Goal: Obtain resource: Download file/media

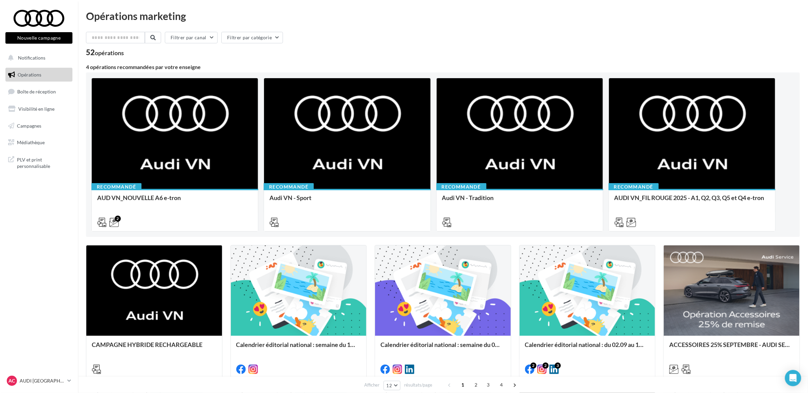
click at [39, 267] on nav "Nouvelle campagne Nouvelle campagne Notifications Opérations Boîte de réception…" at bounding box center [39, 196] width 78 height 393
click at [38, 145] on span "Médiathèque" at bounding box center [31, 142] width 28 height 6
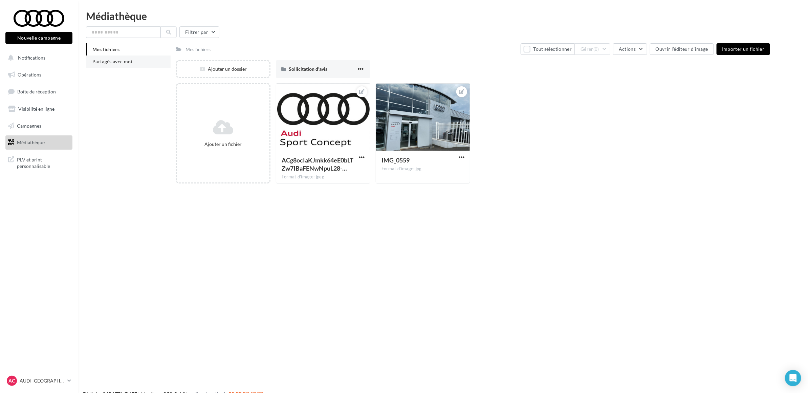
click at [119, 57] on li "Partagés avec moi" at bounding box center [128, 61] width 85 height 12
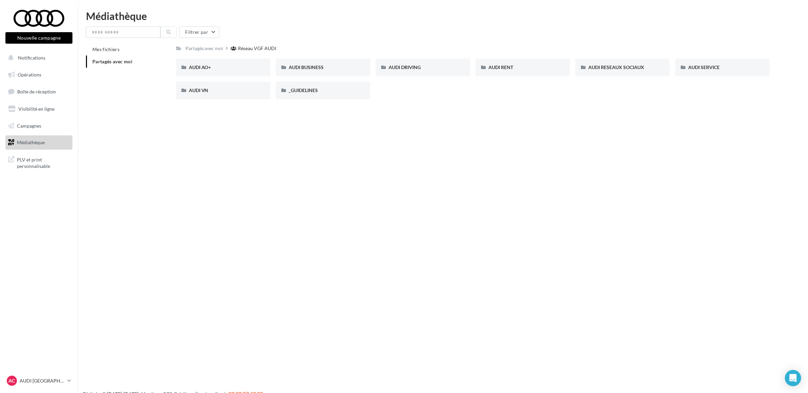
click at [388, 200] on div "Nouvelle campagne Nouvelle campagne Notifications Opérations Boîte de réception…" at bounding box center [404, 207] width 808 height 393
click at [194, 88] on span "AUDI VN" at bounding box center [199, 90] width 20 height 6
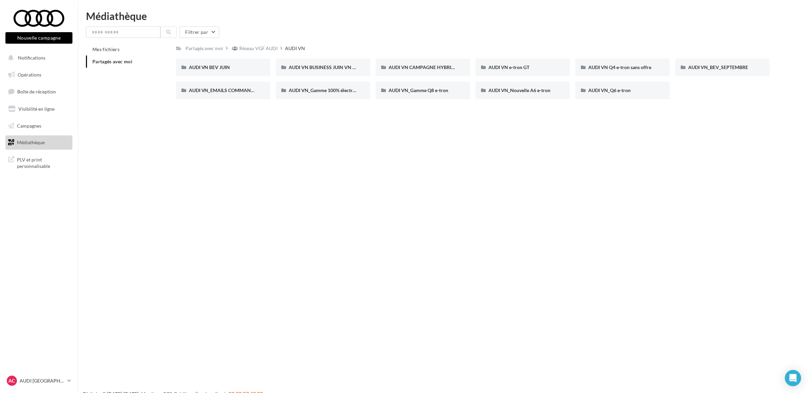
click at [310, 206] on div "Nouvelle campagne Nouvelle campagne Notifications Opérations Boîte de réception…" at bounding box center [404, 207] width 808 height 393
click at [462, 173] on div "Nouvelle campagne Nouvelle campagne Notifications Opérations Boîte de réception…" at bounding box center [404, 207] width 808 height 393
click at [700, 70] on span "AUDI VN_BEV_SEPTEMBRE" at bounding box center [718, 67] width 60 height 6
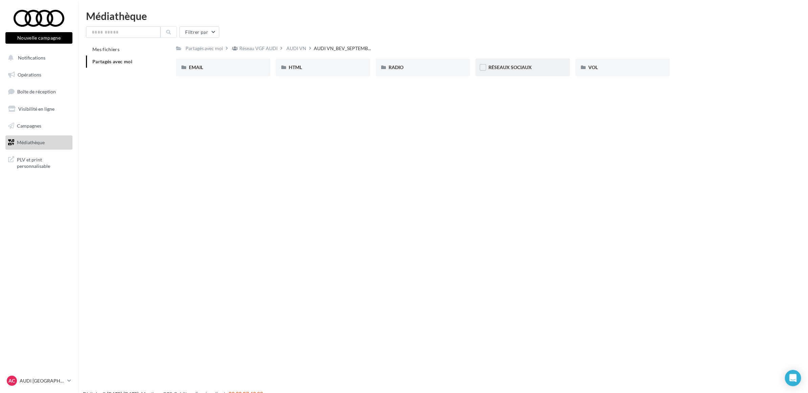
click at [496, 72] on div "RÉSEAUX SOCIAUX" at bounding box center [522, 68] width 94 height 18
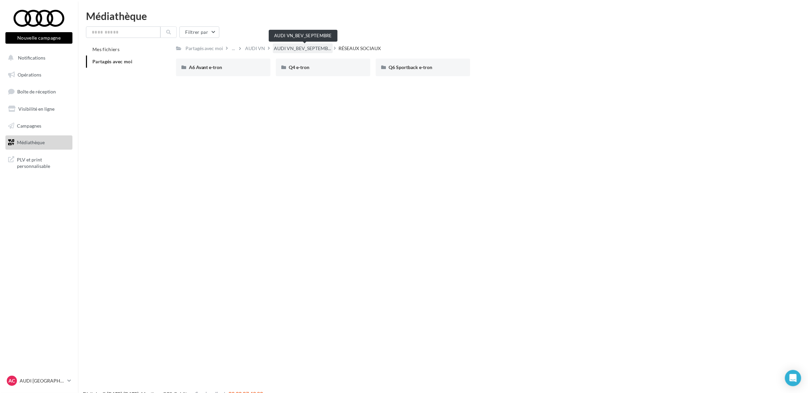
click at [296, 48] on span "AUDI VN_BEV_SEPTEMB..." at bounding box center [302, 48] width 57 height 7
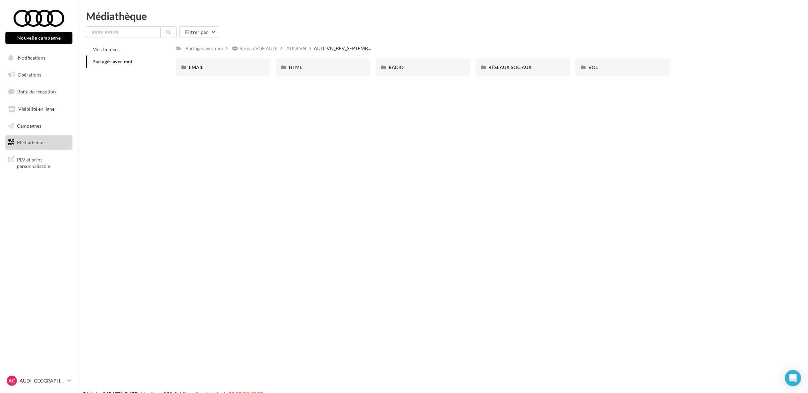
click at [421, 224] on div "Nouvelle campagne Nouvelle campagne Notifications Opérations Boîte de réception…" at bounding box center [404, 207] width 808 height 393
click at [293, 51] on div "AUDI VN" at bounding box center [297, 48] width 20 height 7
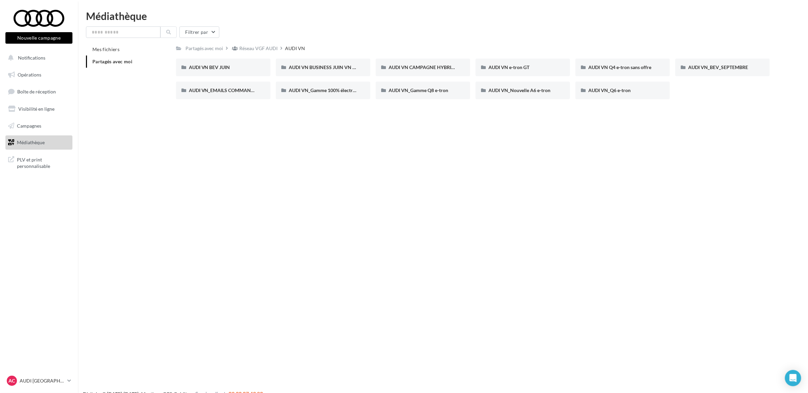
click at [254, 148] on div "Nouvelle campagne Nouvelle campagne Notifications Opérations Boîte de réception…" at bounding box center [404, 207] width 808 height 393
click at [135, 30] on input "text" at bounding box center [123, 32] width 74 height 12
type input "**"
click at [168, 34] on button at bounding box center [168, 32] width 16 height 12
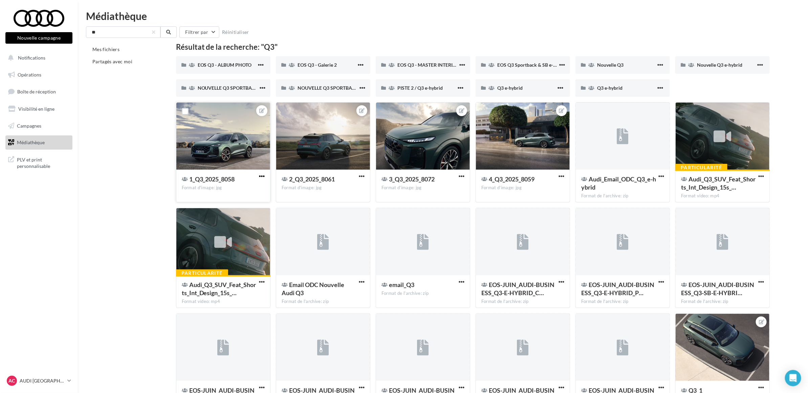
click at [263, 177] on span "button" at bounding box center [262, 176] width 6 height 6
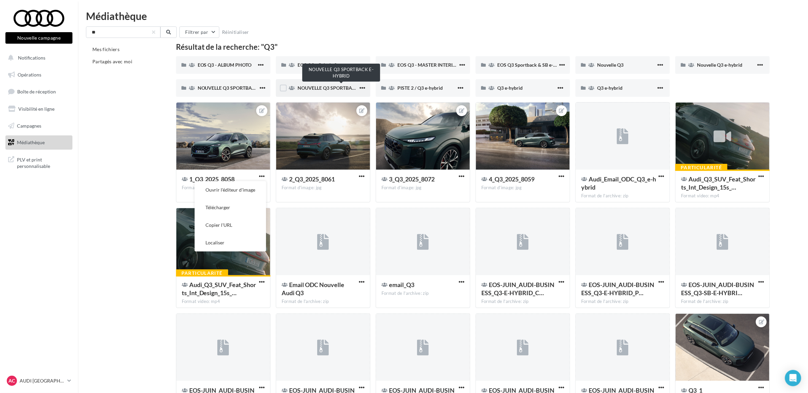
click at [319, 85] on span "NOUVELLE Q3 SPORTBACK E-HYBRID" at bounding box center [339, 88] width 84 height 6
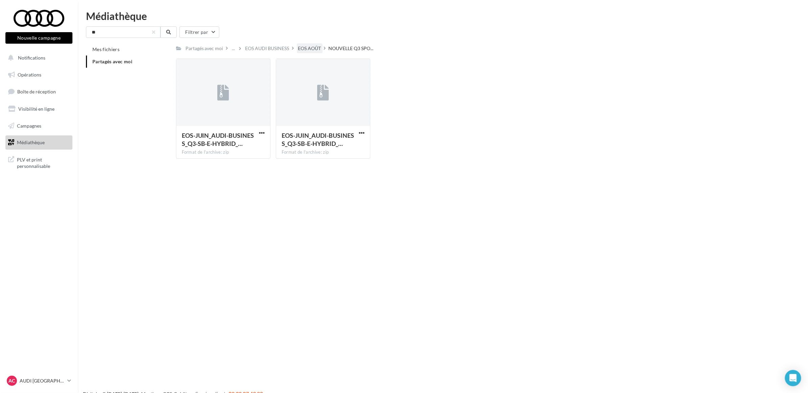
click at [305, 48] on div "EOS AOÛT" at bounding box center [309, 48] width 23 height 7
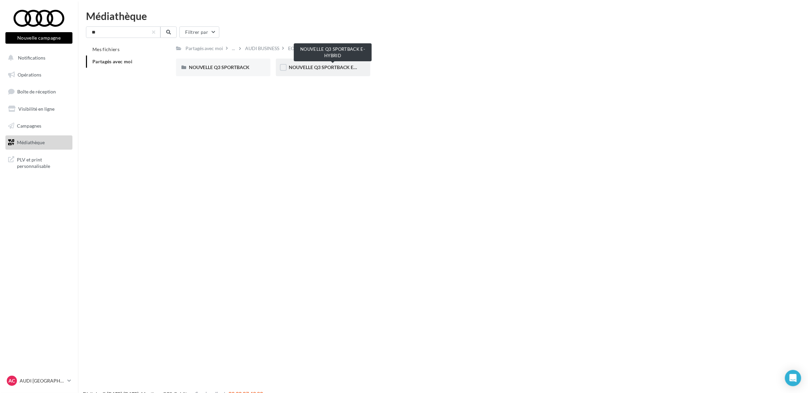
click at [334, 65] on span "NOUVELLE Q3 SPORTBACK E-HYBRID" at bounding box center [331, 67] width 84 height 6
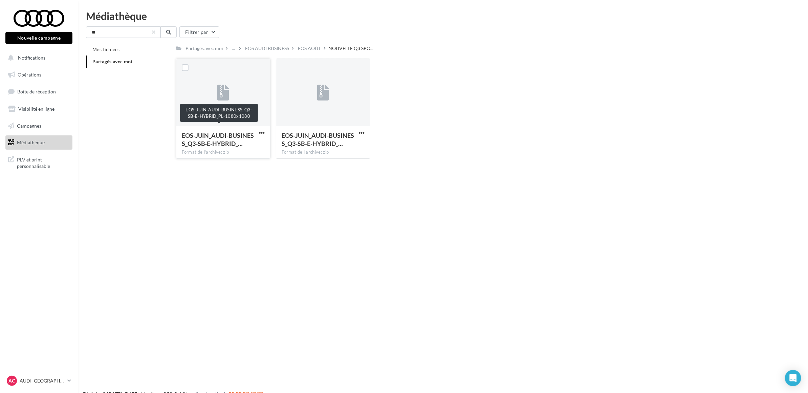
click at [256, 131] on div "EOS-JUIN_AUDI-BUSINESS_Q3-SB-E-HYBRID_…" at bounding box center [219, 139] width 75 height 16
click at [262, 133] on span "button" at bounding box center [262, 133] width 6 height 6
click at [253, 143] on button "Télécharger" at bounding box center [232, 146] width 68 height 18
click at [530, 22] on div "Médiathèque ** Filtrer par Mes fichiers Partagés avec moi Partagés avec moi ...…" at bounding box center [443, 87] width 730 height 153
click at [400, 272] on div "Nouvelle campagne Nouvelle campagne Notifications Opérations Boîte de réception…" at bounding box center [404, 207] width 808 height 393
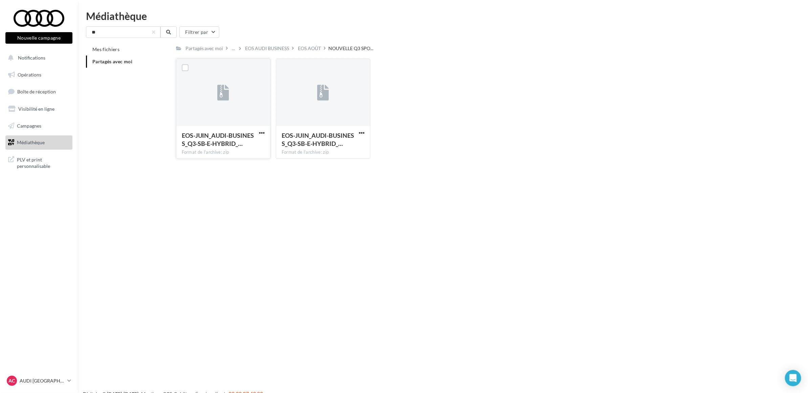
click at [375, 277] on div "Nouvelle campagne Nouvelle campagne Notifications Opérations Boîte de réception…" at bounding box center [404, 207] width 808 height 393
click at [132, 60] on span "Partagés avec moi" at bounding box center [112, 62] width 40 height 6
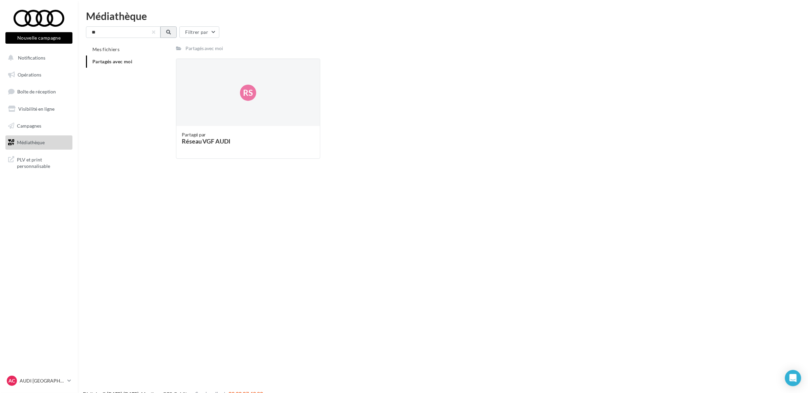
click at [166, 35] on button at bounding box center [168, 32] width 16 height 12
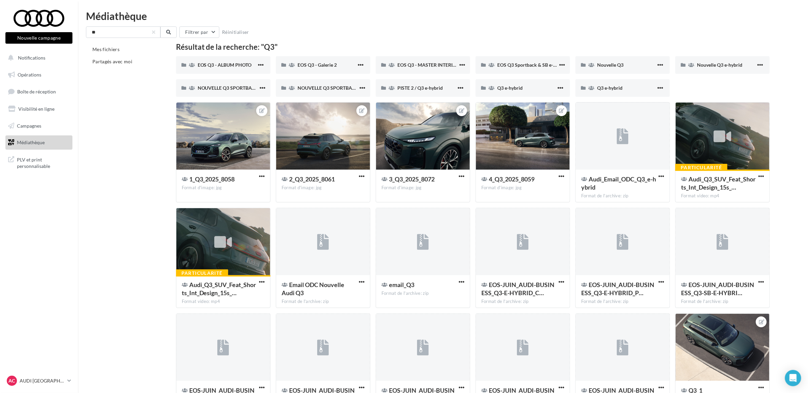
click at [144, 195] on div "Mes fichiers Partagés avec moi Résultat de la recherche: "Q3" EOS Q3 - ALBUM PH…" at bounding box center [445, 231] width 719 height 376
click at [142, 192] on div "Mes fichiers Partagés avec moi Résultat de la recherche: "Q3" EOS Q3 - ALBUM PH…" at bounding box center [445, 231] width 719 height 376
click at [141, 192] on div "Mes fichiers Partagés avec moi Résultat de la recherche: "Q3" EOS Q3 - ALBUM PH…" at bounding box center [445, 231] width 719 height 376
click at [721, 63] on span "Nouvelle Q3 e-hybrid" at bounding box center [719, 65] width 45 height 6
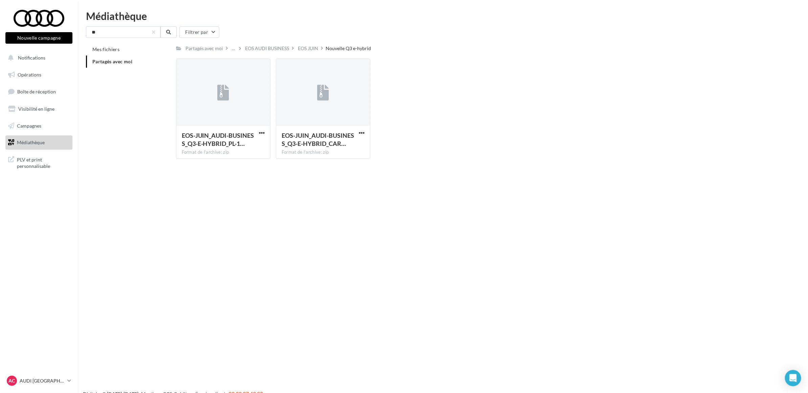
click at [295, 222] on div "Nouvelle campagne Nouvelle campagne Notifications Opérations Boîte de réception…" at bounding box center [404, 207] width 808 height 393
click at [270, 50] on div "EOS AUDI BUSINESS" at bounding box center [267, 48] width 44 height 7
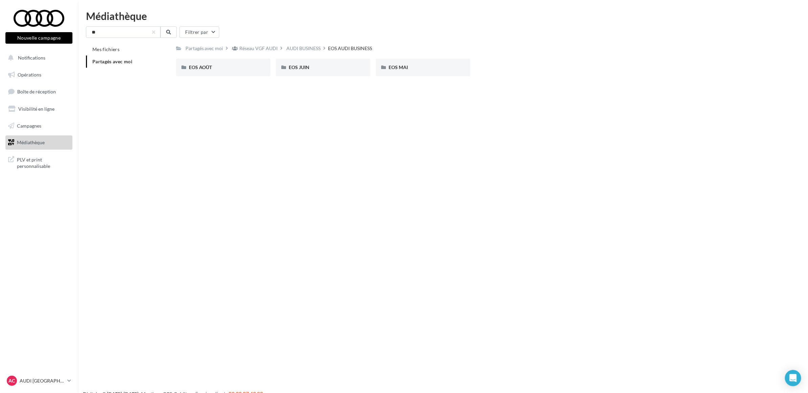
drag, startPoint x: 342, startPoint y: 158, endPoint x: 329, endPoint y: 117, distance: 42.9
click at [344, 157] on div "Nouvelle campagne Nouvelle campagne Notifications Opérations Boîte de réception…" at bounding box center [404, 207] width 808 height 393
click at [314, 50] on div "AUDI BUSINESS" at bounding box center [304, 48] width 34 height 7
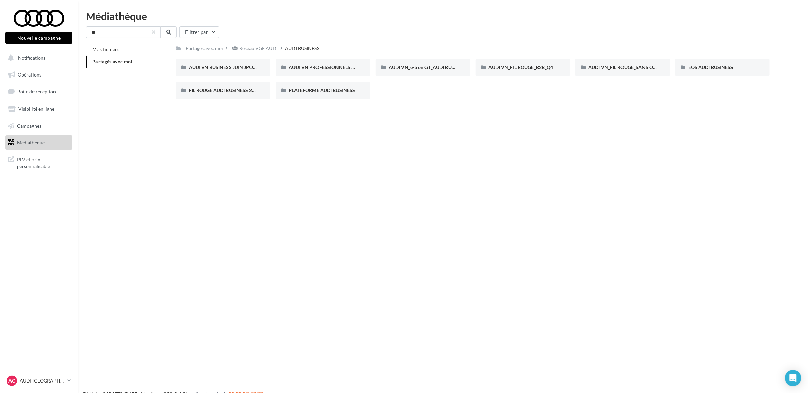
click at [315, 158] on div "Nouvelle campagne Nouvelle campagne Notifications Opérations Boîte de réception…" at bounding box center [404, 207] width 808 height 393
click at [435, 180] on div "Nouvelle campagne Nouvelle campagne Notifications Opérations Boîte de réception…" at bounding box center [404, 207] width 808 height 393
click at [403, 200] on div "Nouvelle campagne Nouvelle campagne Notifications Opérations Boîte de réception…" at bounding box center [404, 207] width 808 height 393
click at [404, 201] on div "Nouvelle campagne Nouvelle campagne Notifications Opérations Boîte de réception…" at bounding box center [404, 207] width 808 height 393
click at [330, 165] on div "Nouvelle campagne Nouvelle campagne Notifications Opérations Boîte de réception…" at bounding box center [404, 207] width 808 height 393
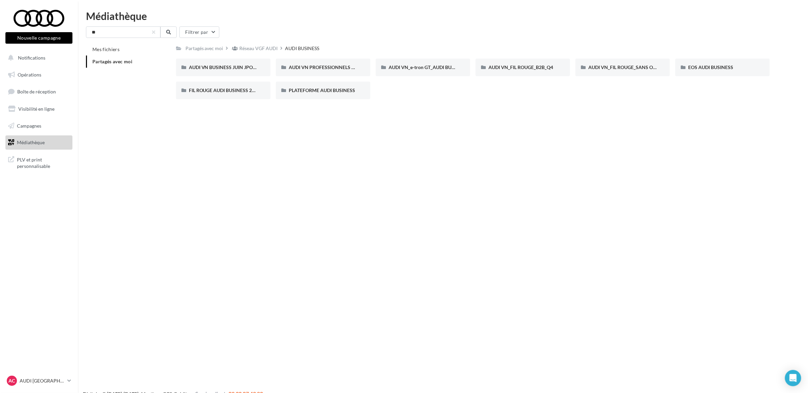
click at [258, 215] on div "Nouvelle campagne Nouvelle campagne Notifications Opérations Boîte de réception…" at bounding box center [404, 207] width 808 height 393
click at [303, 229] on div "Nouvelle campagne Nouvelle campagne Notifications Opérations Boîte de réception…" at bounding box center [404, 207] width 808 height 393
click at [379, 211] on div "Nouvelle campagne Nouvelle campagne Notifications Opérations Boîte de réception…" at bounding box center [404, 207] width 808 height 393
click at [373, 199] on div "Nouvelle campagne Nouvelle campagne Notifications Opérations Boîte de réception…" at bounding box center [404, 207] width 808 height 393
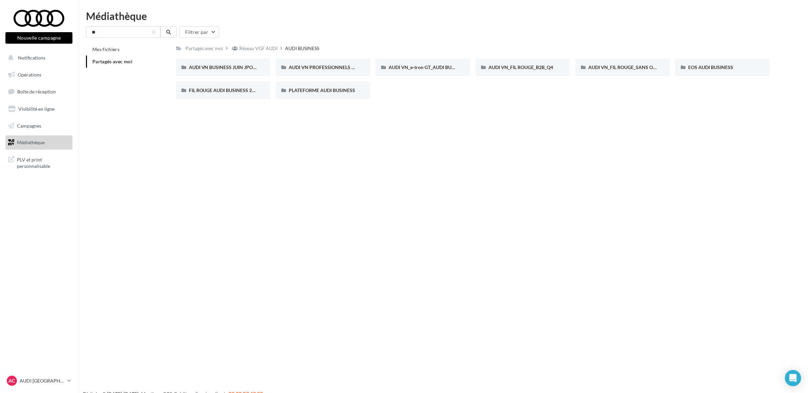
drag, startPoint x: 373, startPoint y: 199, endPoint x: 198, endPoint y: 155, distance: 180.3
click at [198, 150] on div "Nouvelle campagne Nouvelle campagne Notifications Opérations Boîte de réception…" at bounding box center [404, 207] width 808 height 393
click at [195, 197] on div "Nouvelle campagne Nouvelle campagne Notifications Opérations Boîte de réception…" at bounding box center [404, 207] width 808 height 393
click at [149, 185] on div "Nouvelle campagne Nouvelle campagne Notifications Opérations Boîte de réception…" at bounding box center [404, 207] width 808 height 393
click at [147, 189] on div "Nouvelle campagne Nouvelle campagne Notifications Opérations Boîte de réception…" at bounding box center [404, 207] width 808 height 393
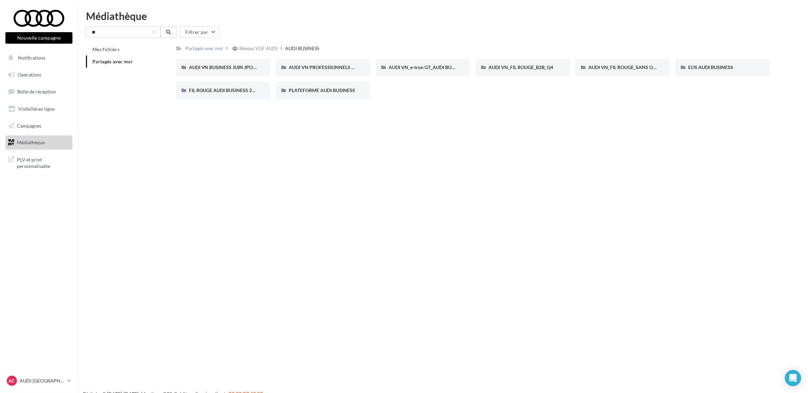
click at [147, 188] on div "Nouvelle campagne Nouvelle campagne Notifications Opérations Boîte de réception…" at bounding box center [404, 207] width 808 height 393
click at [156, 194] on div "Nouvelle campagne Nouvelle campagne Notifications Opérations Boîte de réception…" at bounding box center [404, 207] width 808 height 393
click at [403, 35] on div "** Filtrer par" at bounding box center [443, 32] width 714 height 12
click at [591, 36] on div "** Filtrer par" at bounding box center [443, 32] width 714 height 12
